Goal: Navigation & Orientation: Go to known website

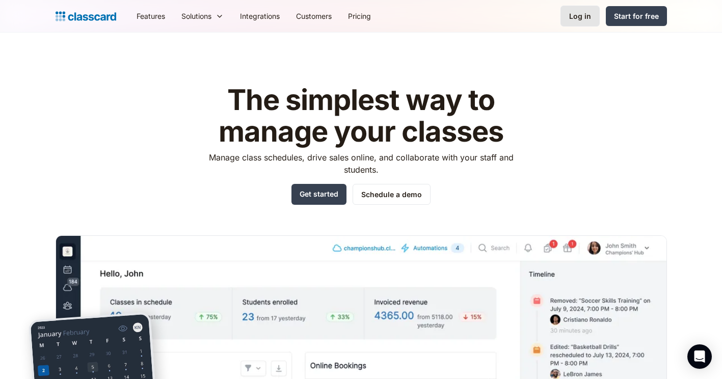
click at [594, 22] on link "Log in" at bounding box center [579, 16] width 39 height 21
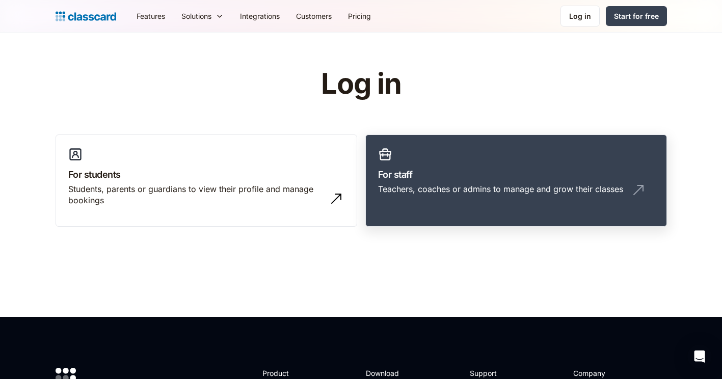
click at [604, 209] on link "For staff Teachers, coaches or admins to manage and grow their classes" at bounding box center [516, 180] width 302 height 93
